Goal: Check status

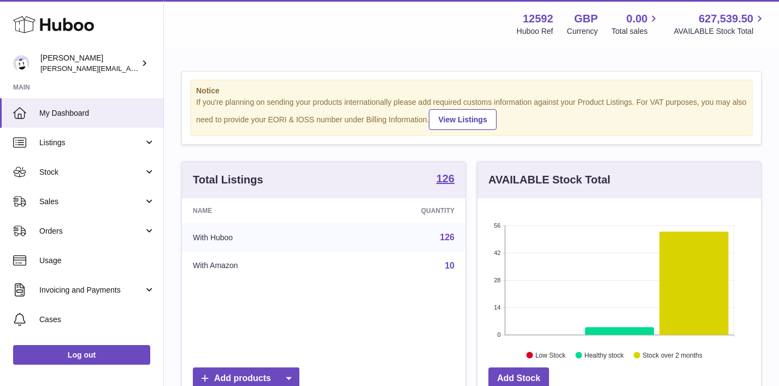
scroll to position [171, 284]
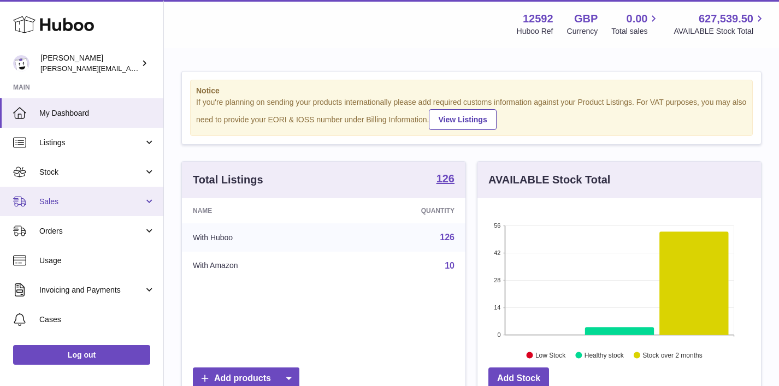
click at [132, 205] on span "Sales" at bounding box center [91, 202] width 104 height 10
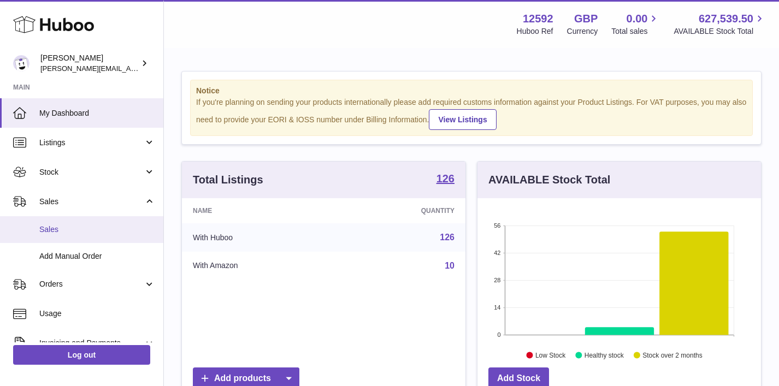
click at [124, 233] on span "Sales" at bounding box center [97, 230] width 116 height 10
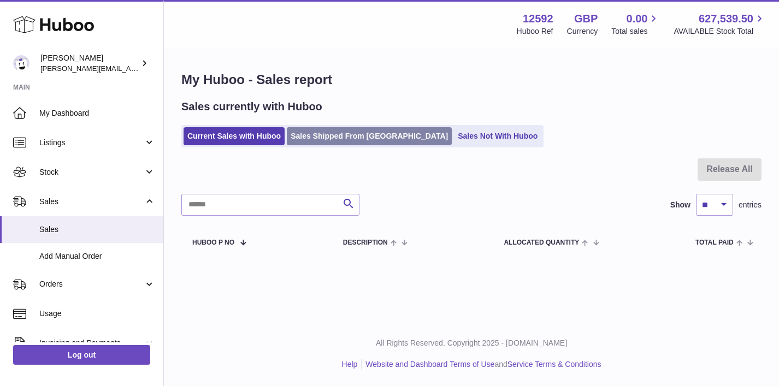
click at [331, 140] on link "Sales Shipped From [GEOGRAPHIC_DATA]" at bounding box center [369, 136] width 165 height 18
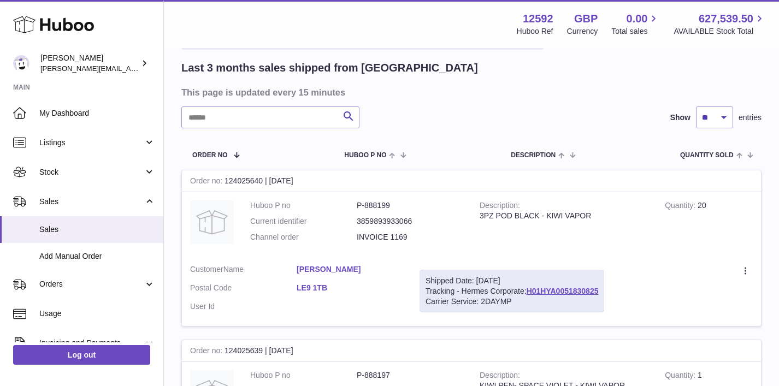
scroll to position [86, 0]
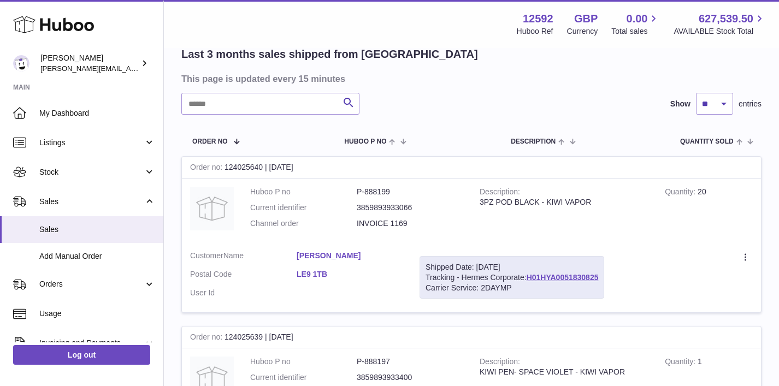
drag, startPoint x: 426, startPoint y: 267, endPoint x: 527, endPoint y: 289, distance: 103.6
click at [528, 291] on div "Shipped Date: [DATE] Tracking - Hermes Corporate: H01HYA0051830825 Carrier Serv…" at bounding box center [512, 277] width 185 height 43
copy div "Shipped Date: [DATE] Tracking - Hermes Corporate: H01HYA0051830825 Carrier Serv…"
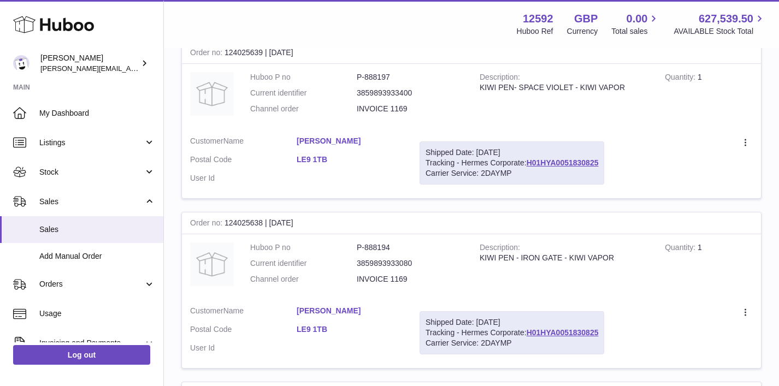
scroll to position [0, 0]
